Goal: Find specific page/section: Find specific page/section

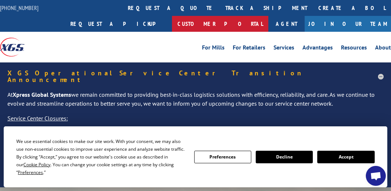
click at [268, 16] on link "Customer Portal" at bounding box center [220, 24] width 96 height 16
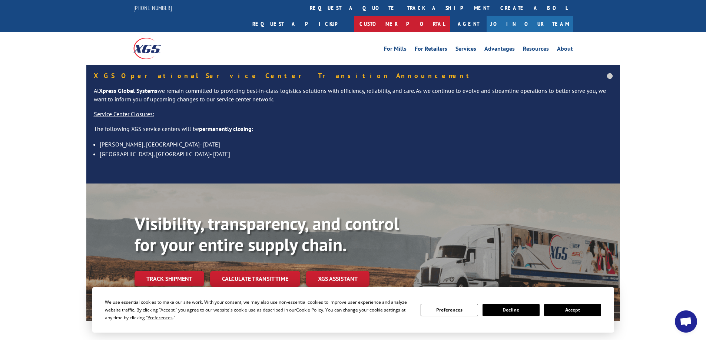
click at [450, 16] on link "Customer Portal" at bounding box center [402, 24] width 96 height 16
